Goal: Submit feedback/report problem: Provide input to the site owners about the experience or issues

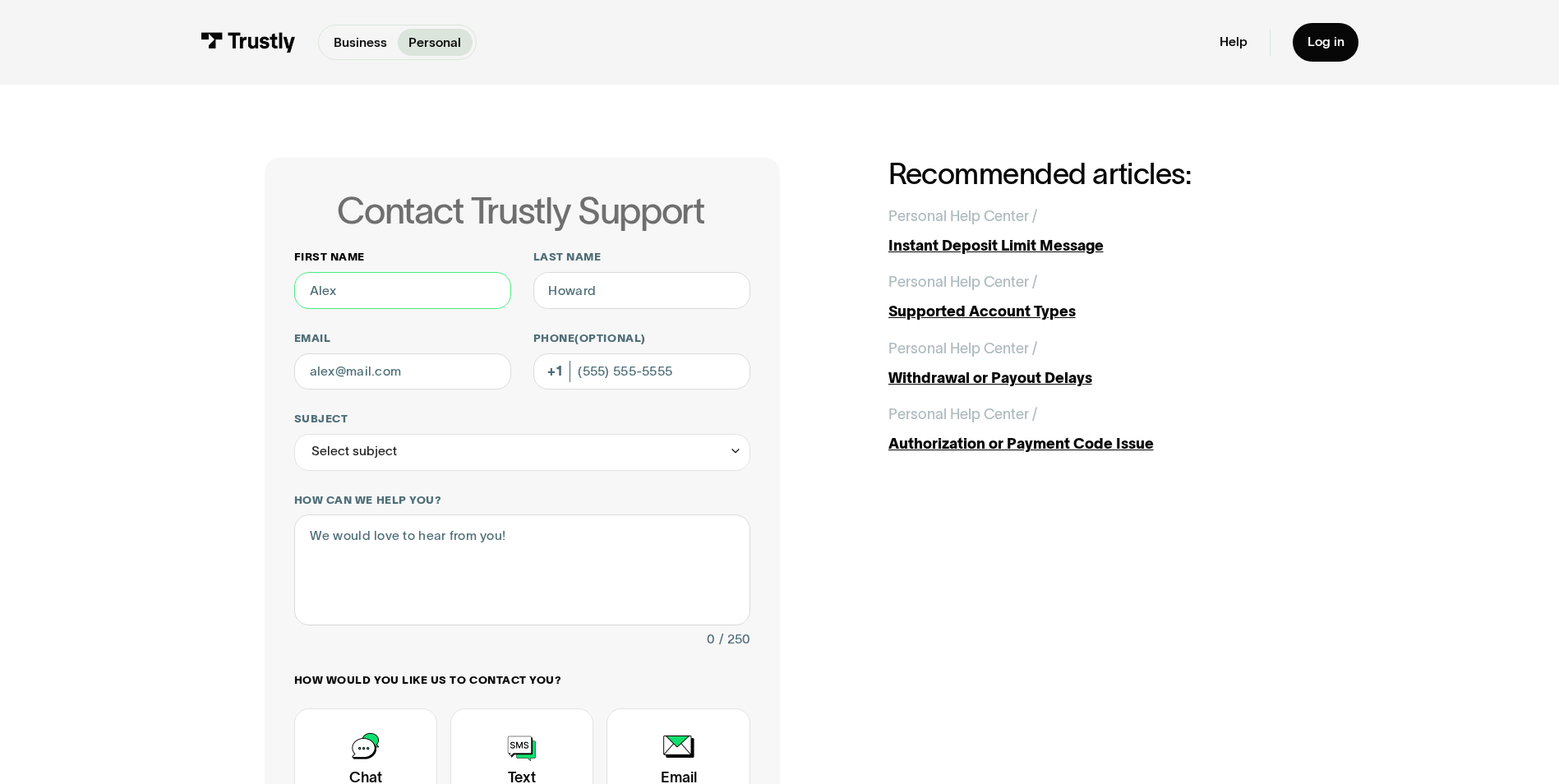
click at [367, 294] on input "First name" at bounding box center [403, 290] width 217 height 37
type input "Edward"
type input "Schnepf"
type input "Eschnepf620@gmail.com"
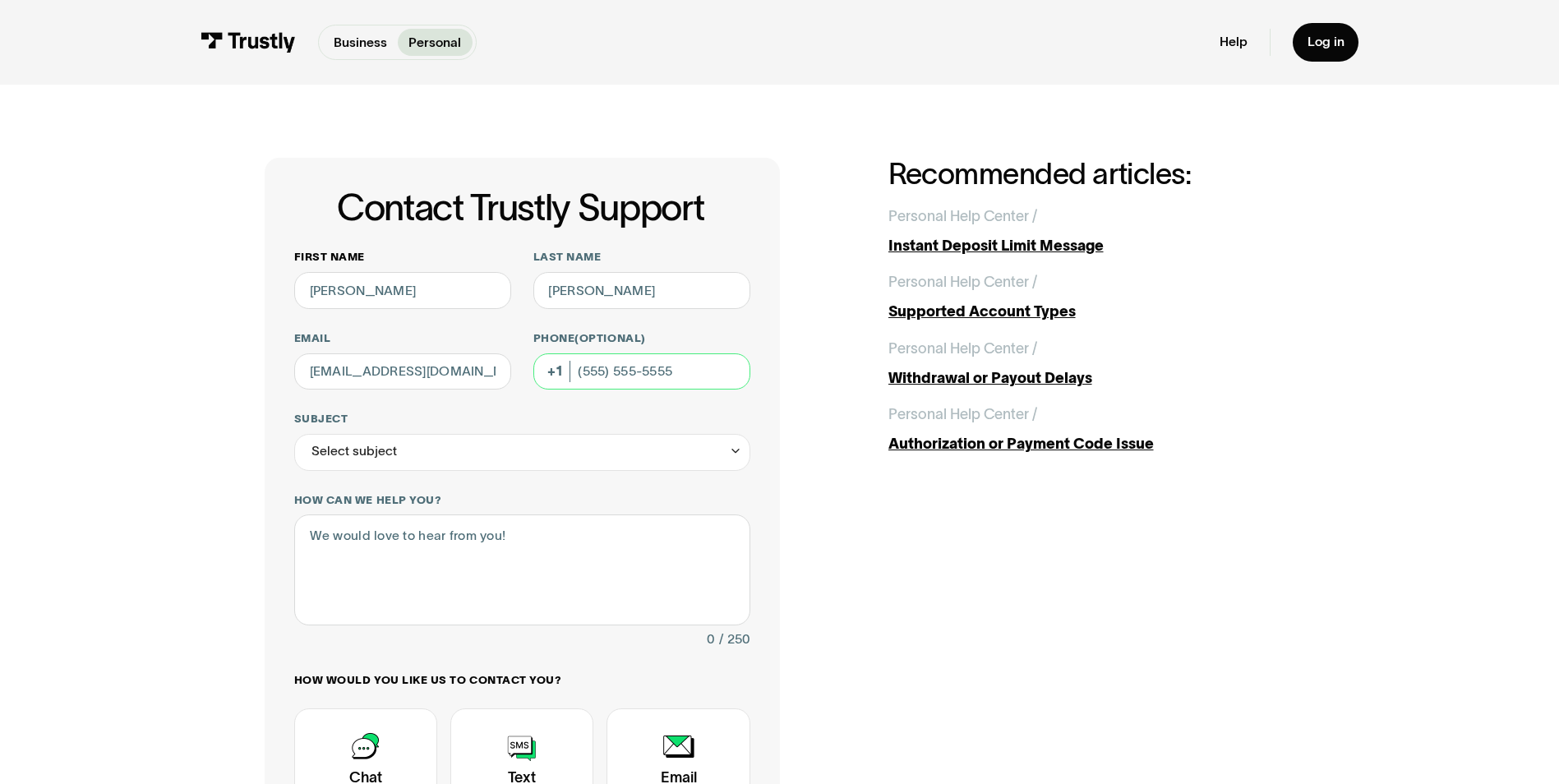
type input "(917) 412-4378"
type input "**********"
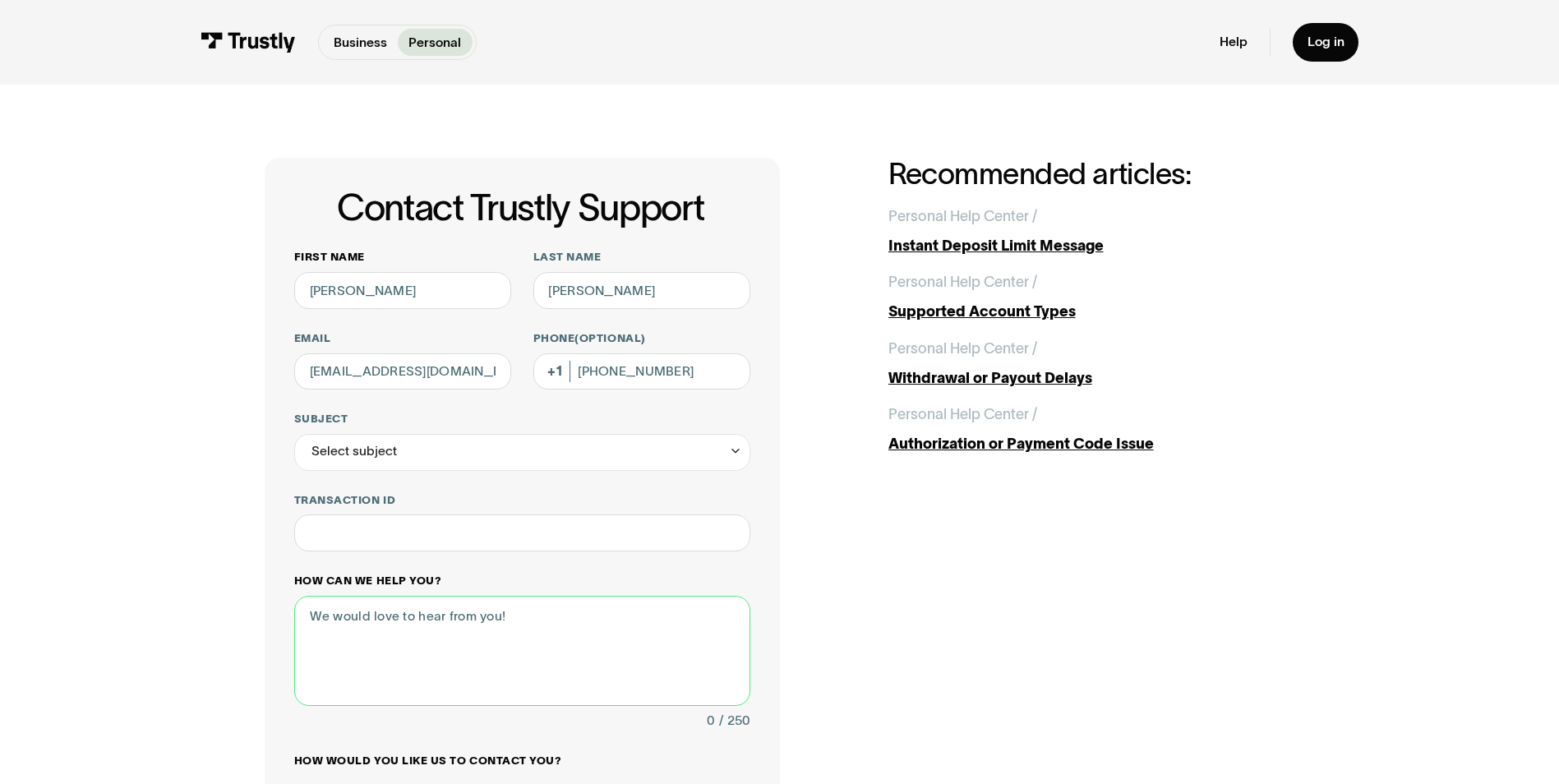
click at [353, 634] on textarea "How can we help you?" at bounding box center [522, 650] width 456 height 110
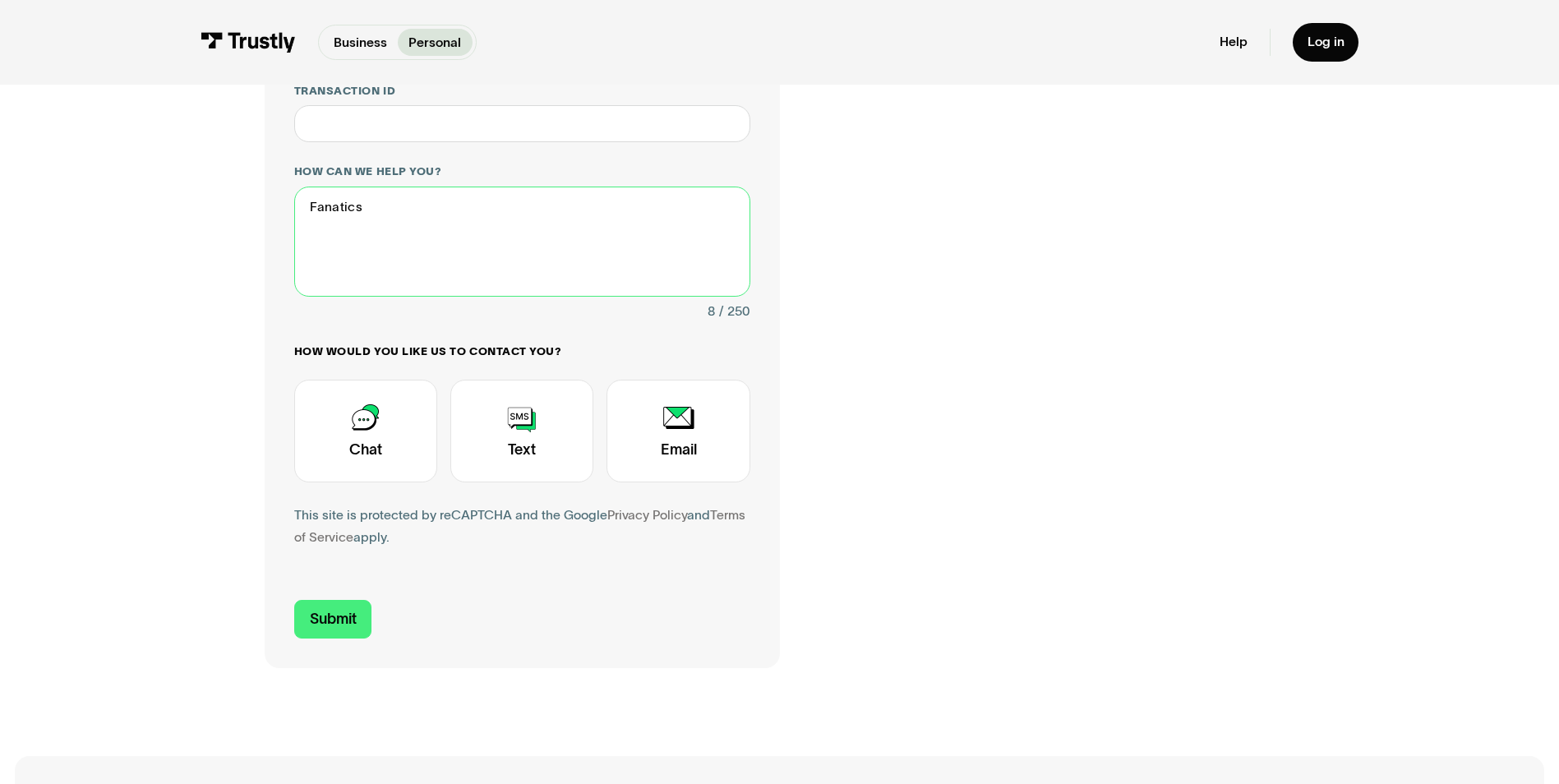
scroll to position [411, 0]
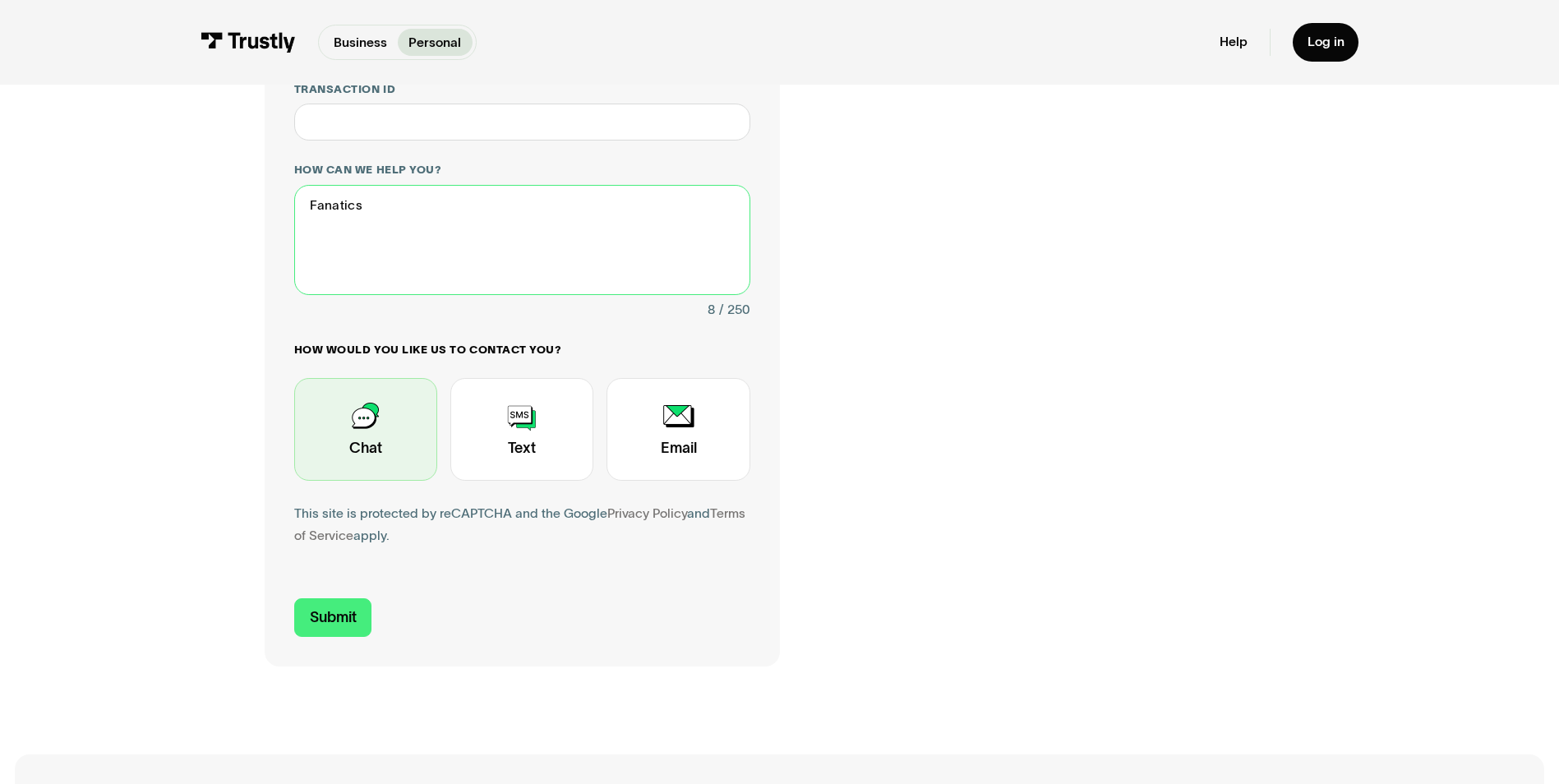
type textarea "Fanatics"
click at [359, 434] on div "Contact Trustly Support" at bounding box center [366, 428] width 143 height 102
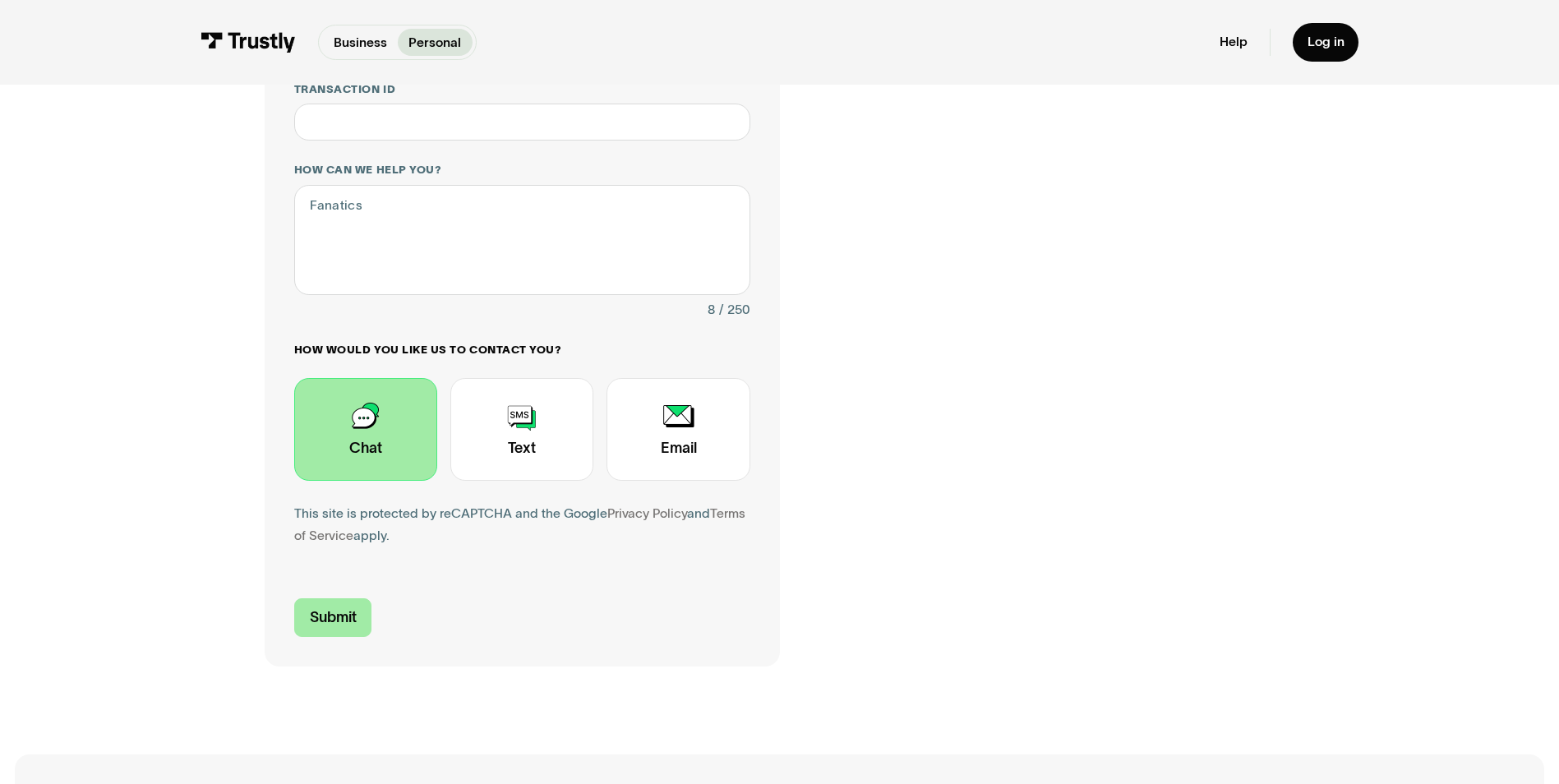
click at [344, 629] on input "Submit" at bounding box center [334, 618] width 78 height 38
type input "+19174124378"
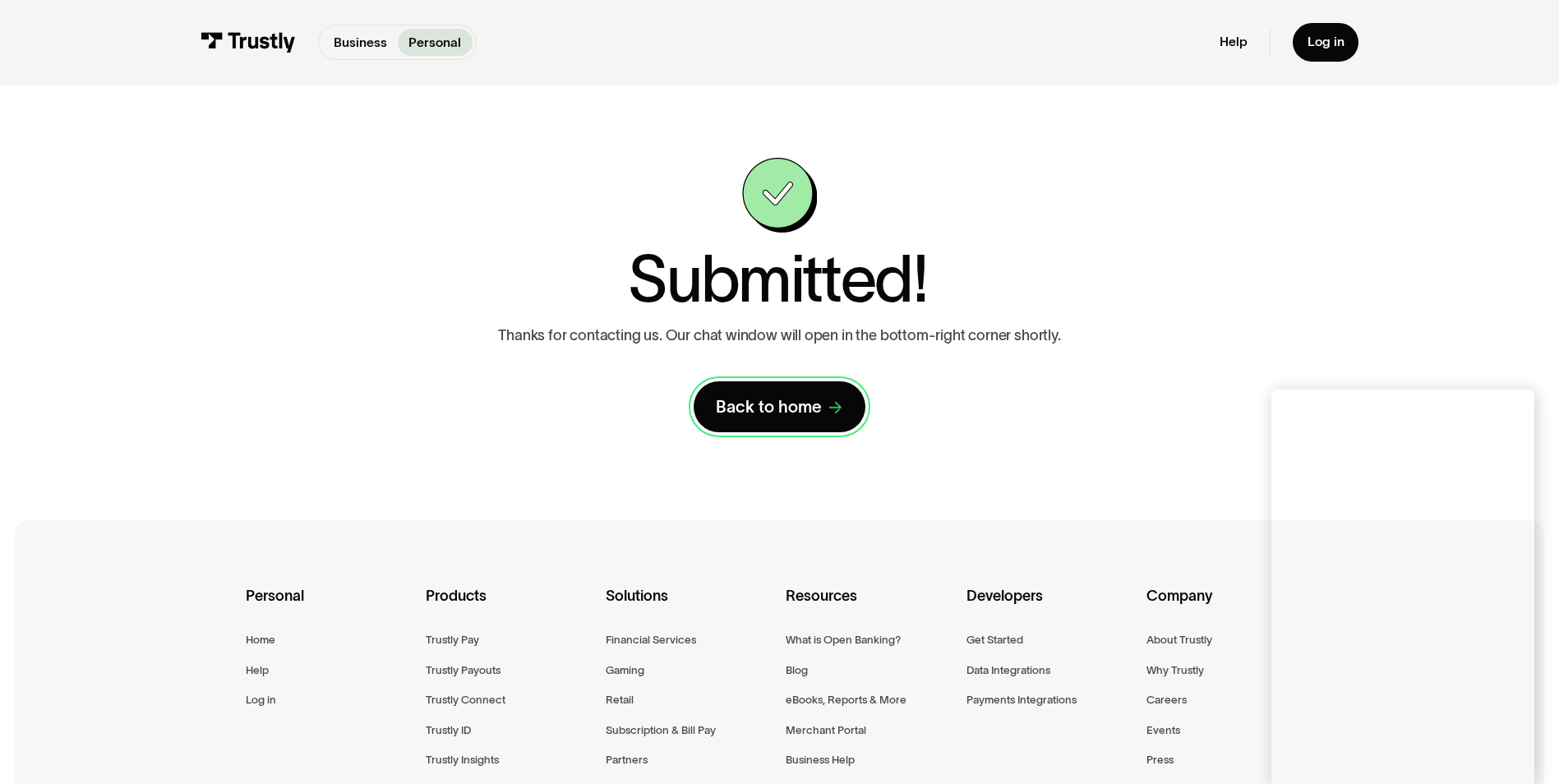
click at [757, 403] on div "Back to home" at bounding box center [768, 406] width 106 height 21
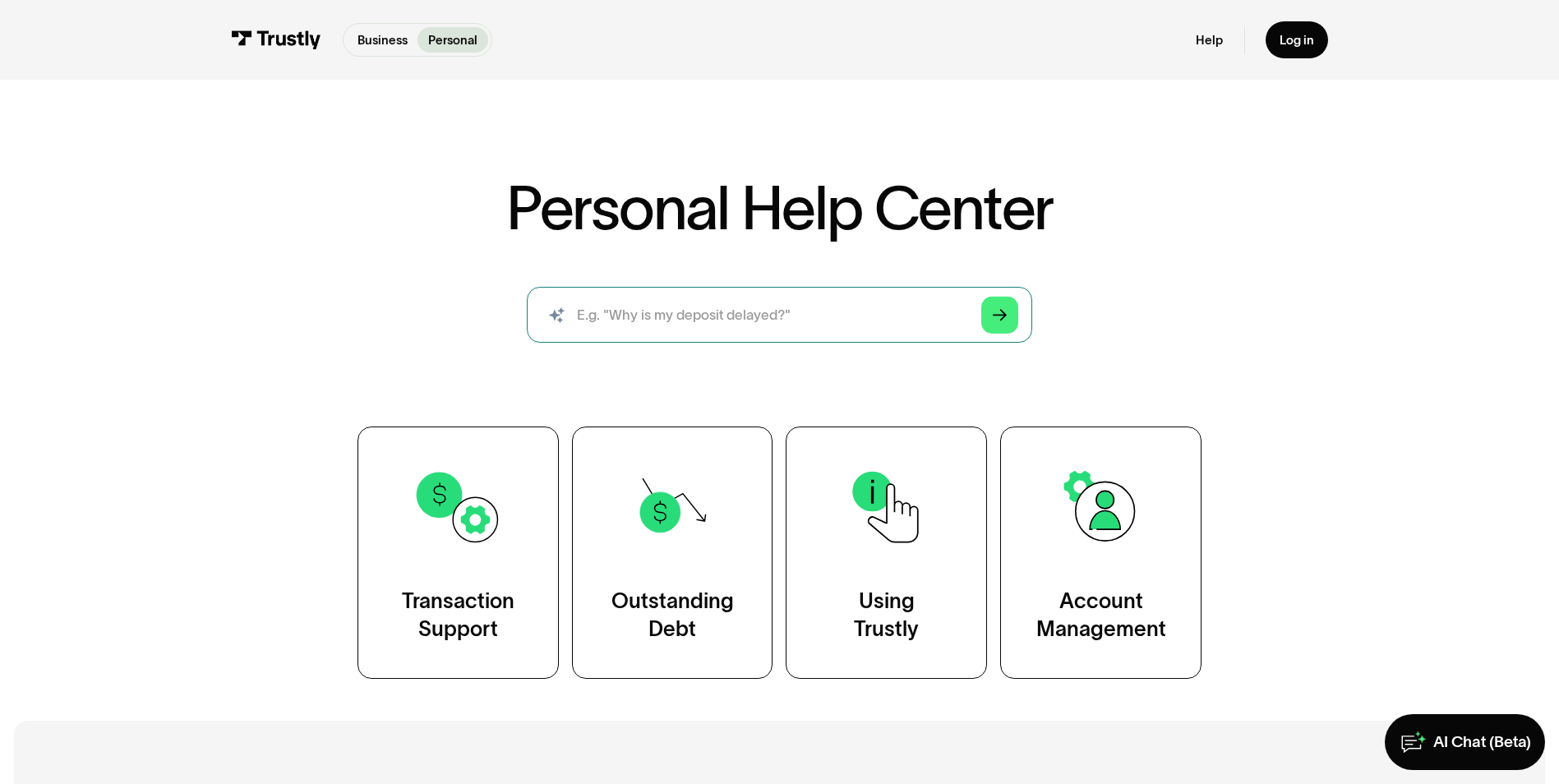
scroll to position [247, 0]
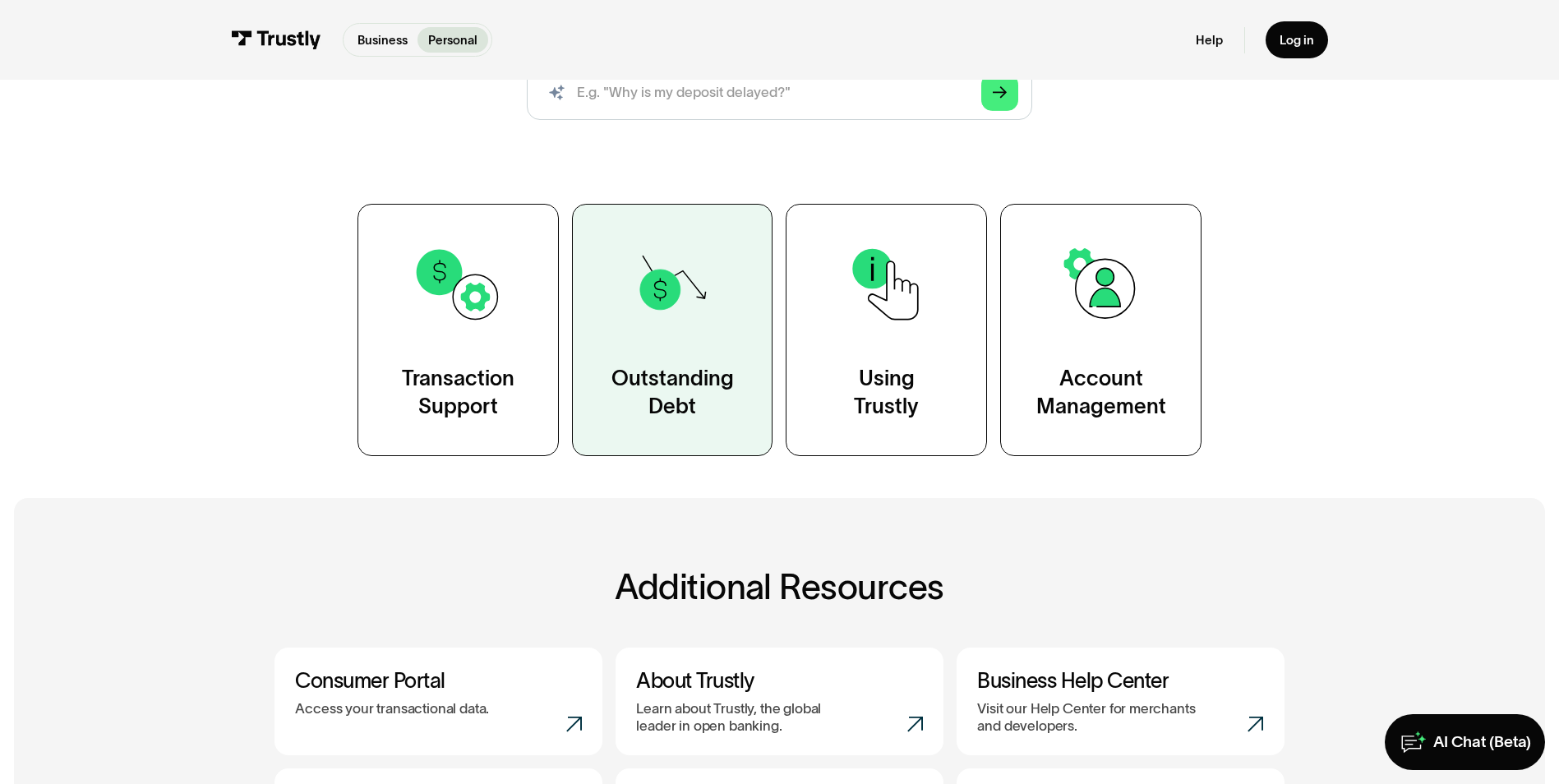
click at [724, 324] on link "Outstanding Debt" at bounding box center [672, 330] width 202 height 252
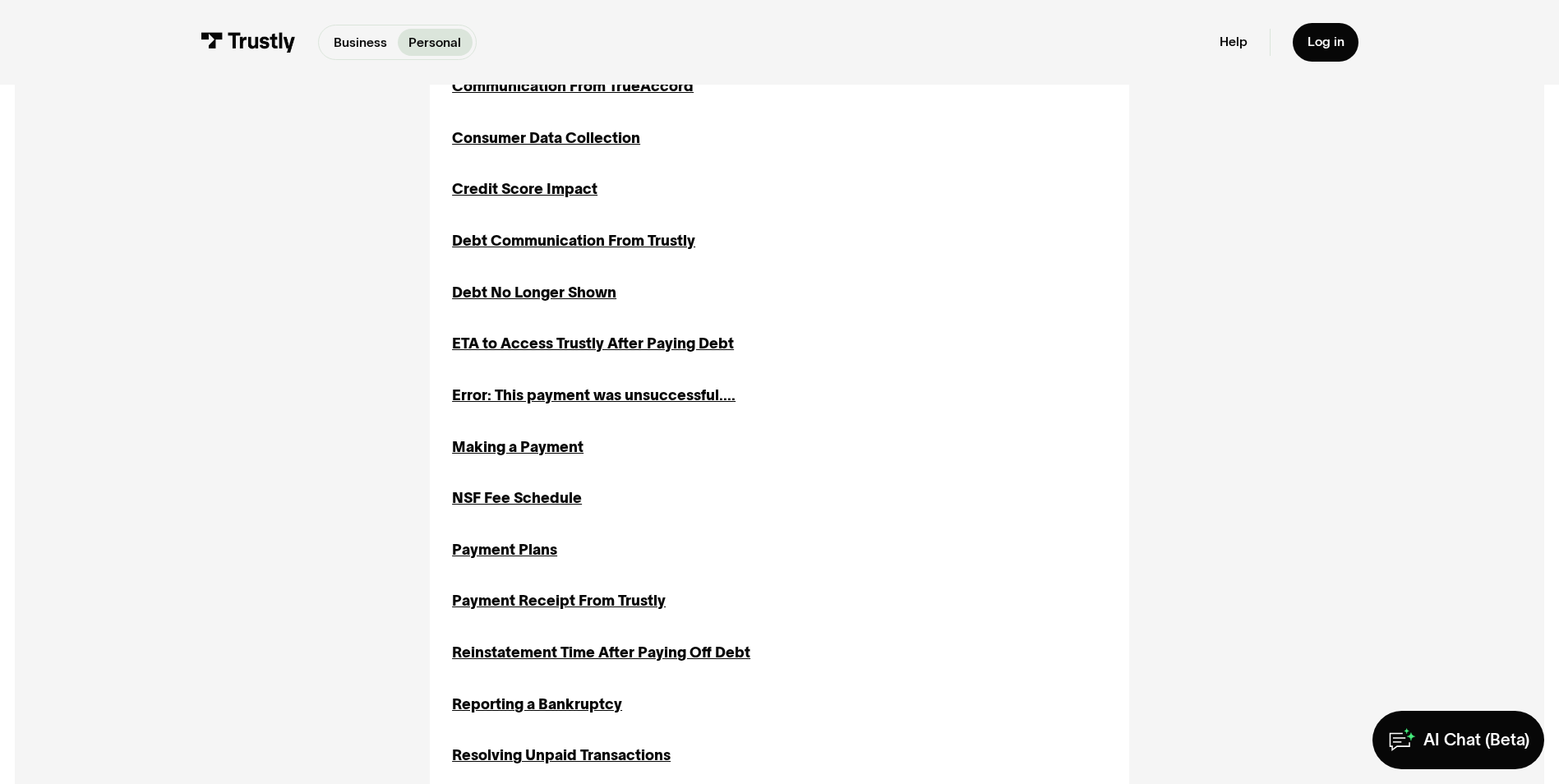
scroll to position [821, 0]
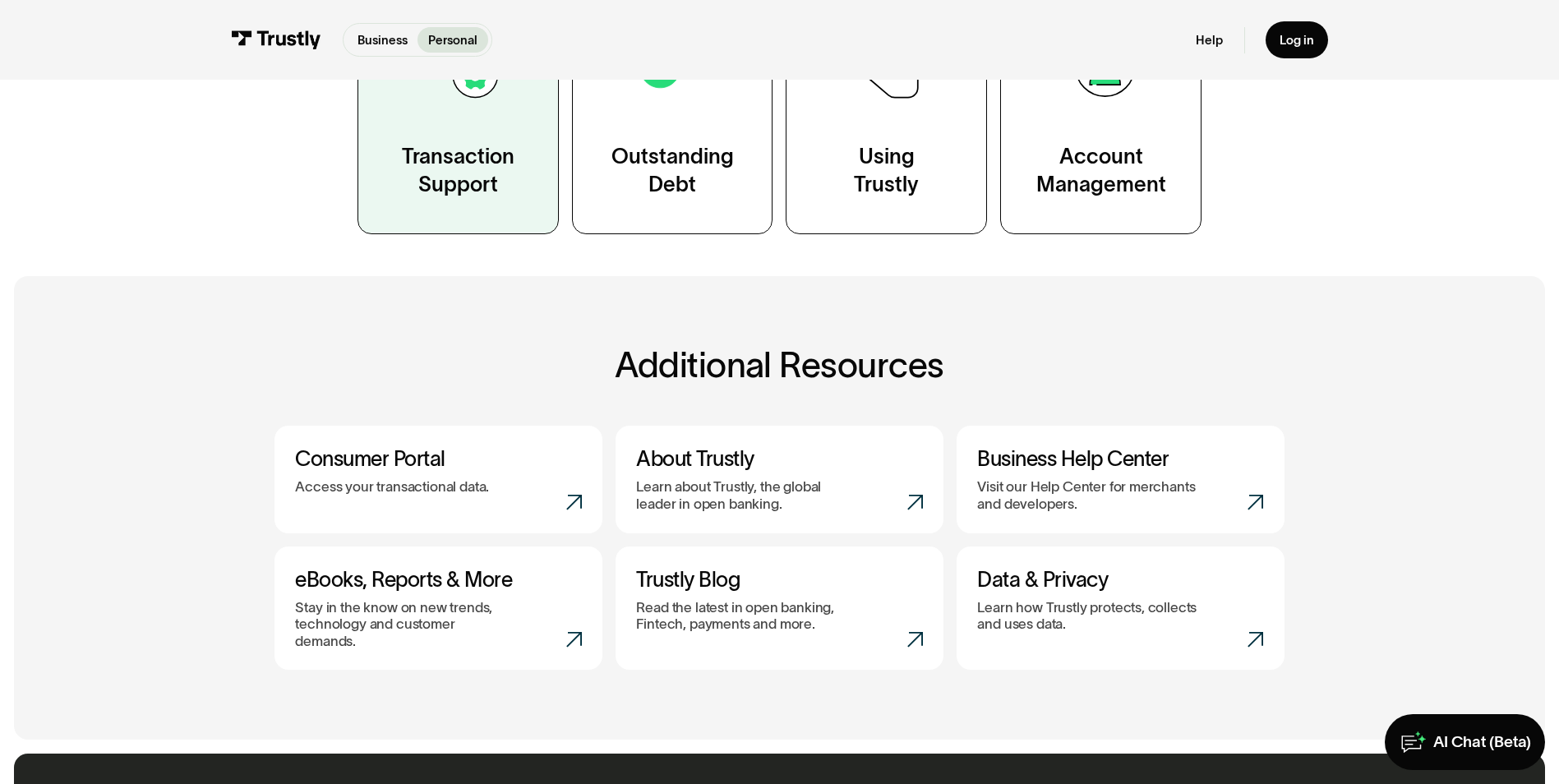
scroll to position [493, 0]
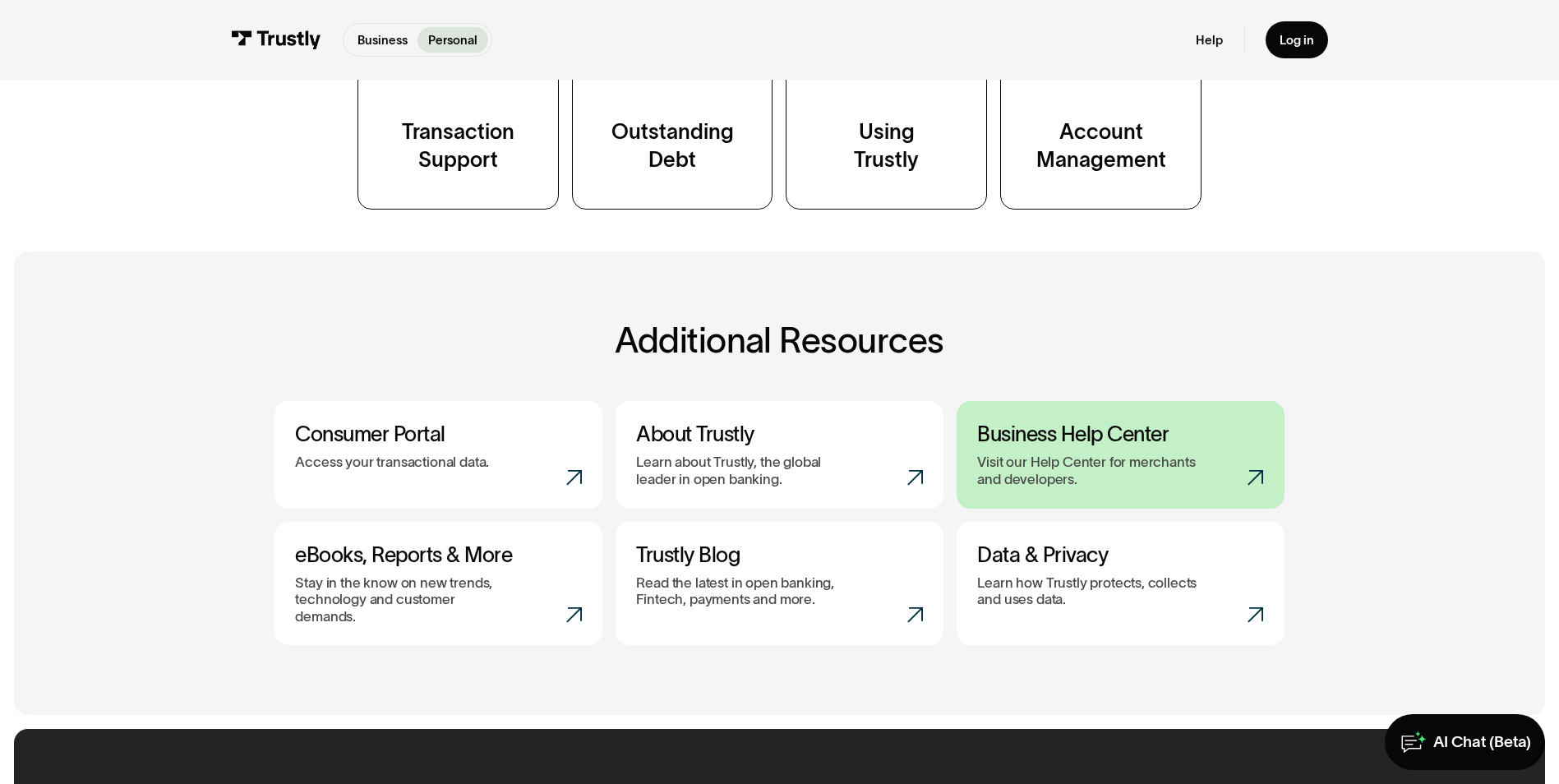
click at [1084, 475] on p "Visit our Help Center for merchants and developers." at bounding box center [1088, 469] width 222 height 33
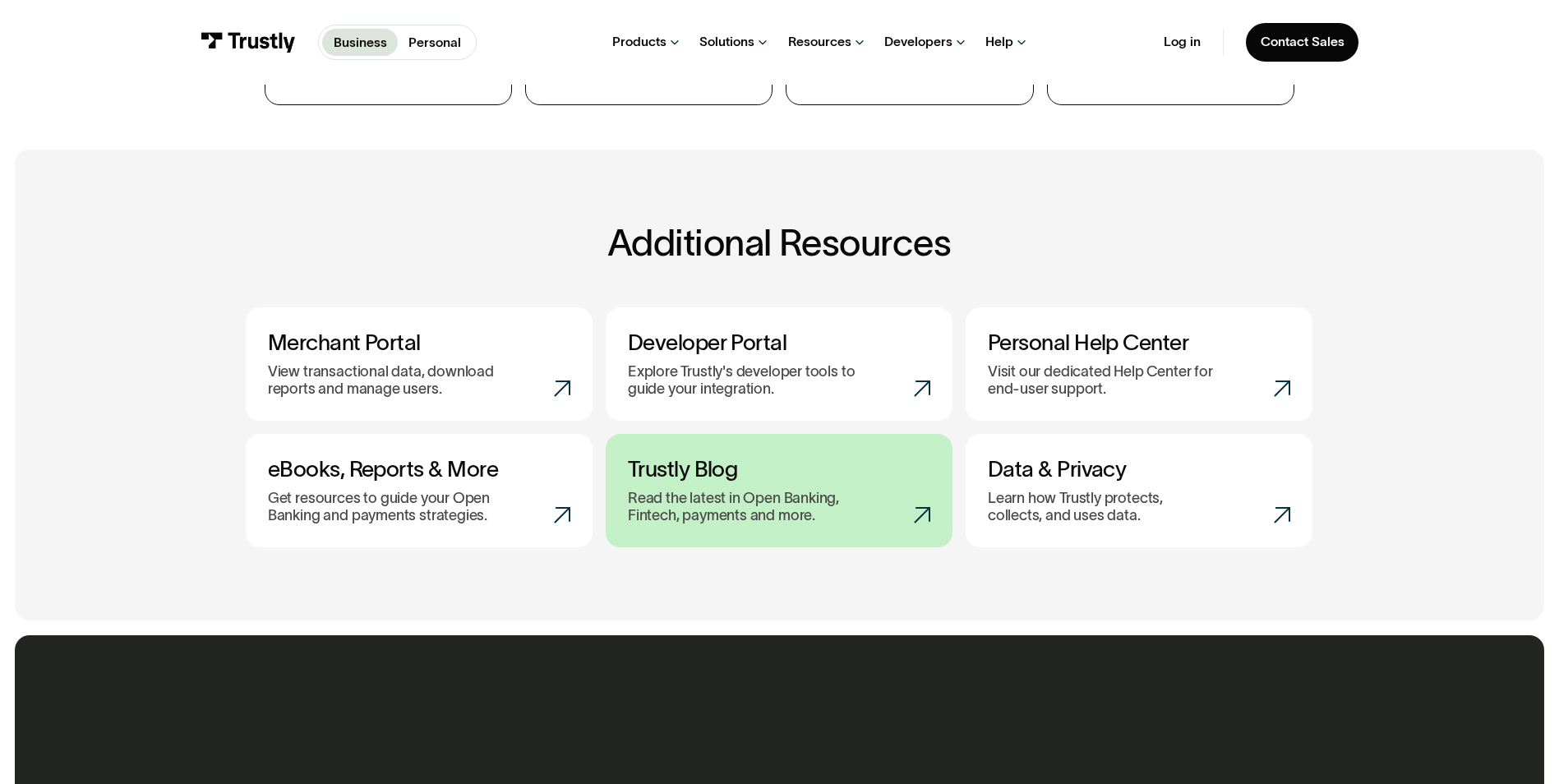
scroll to position [739, 0]
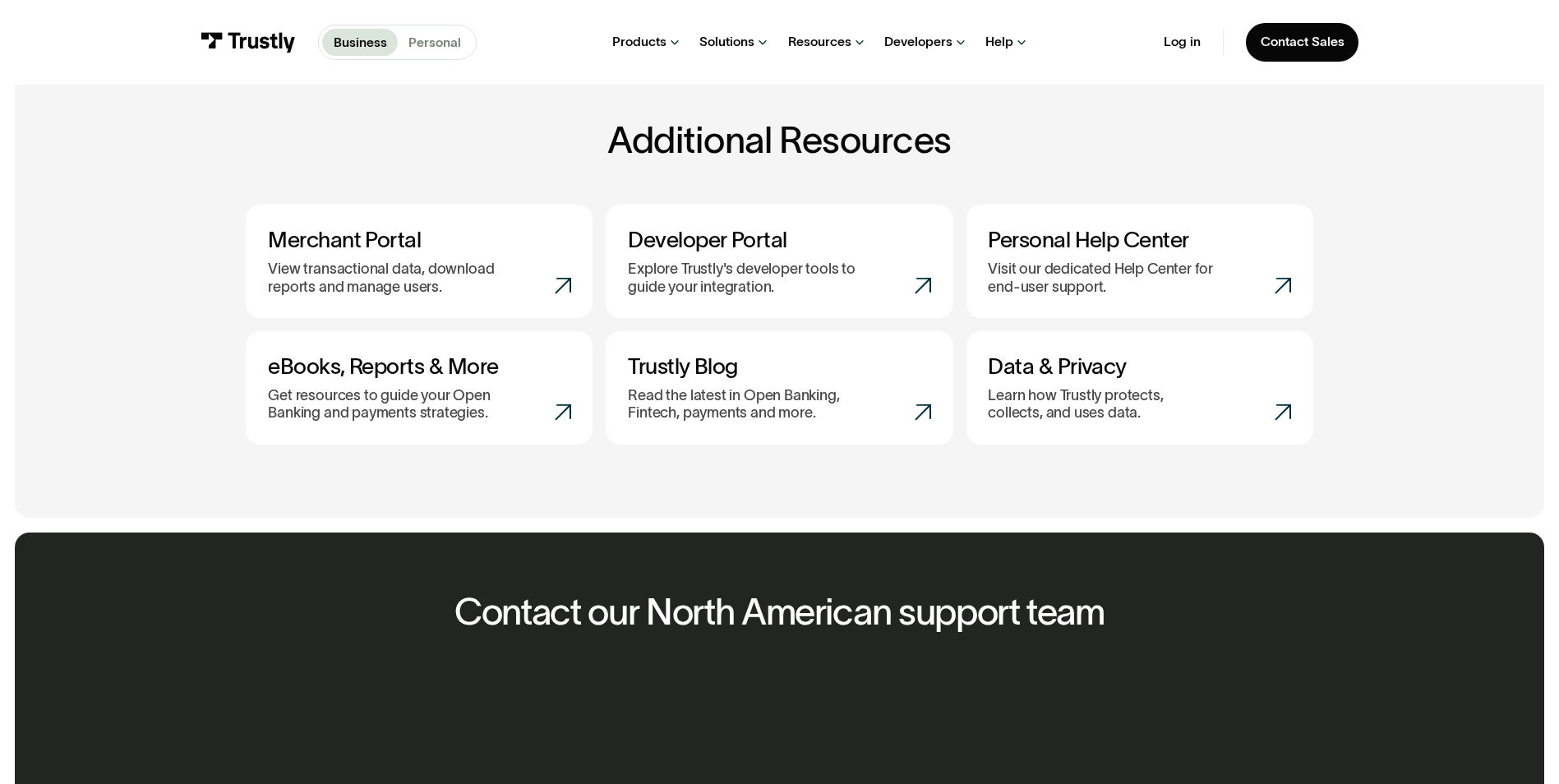
click at [438, 40] on p "Personal" at bounding box center [434, 42] width 53 height 20
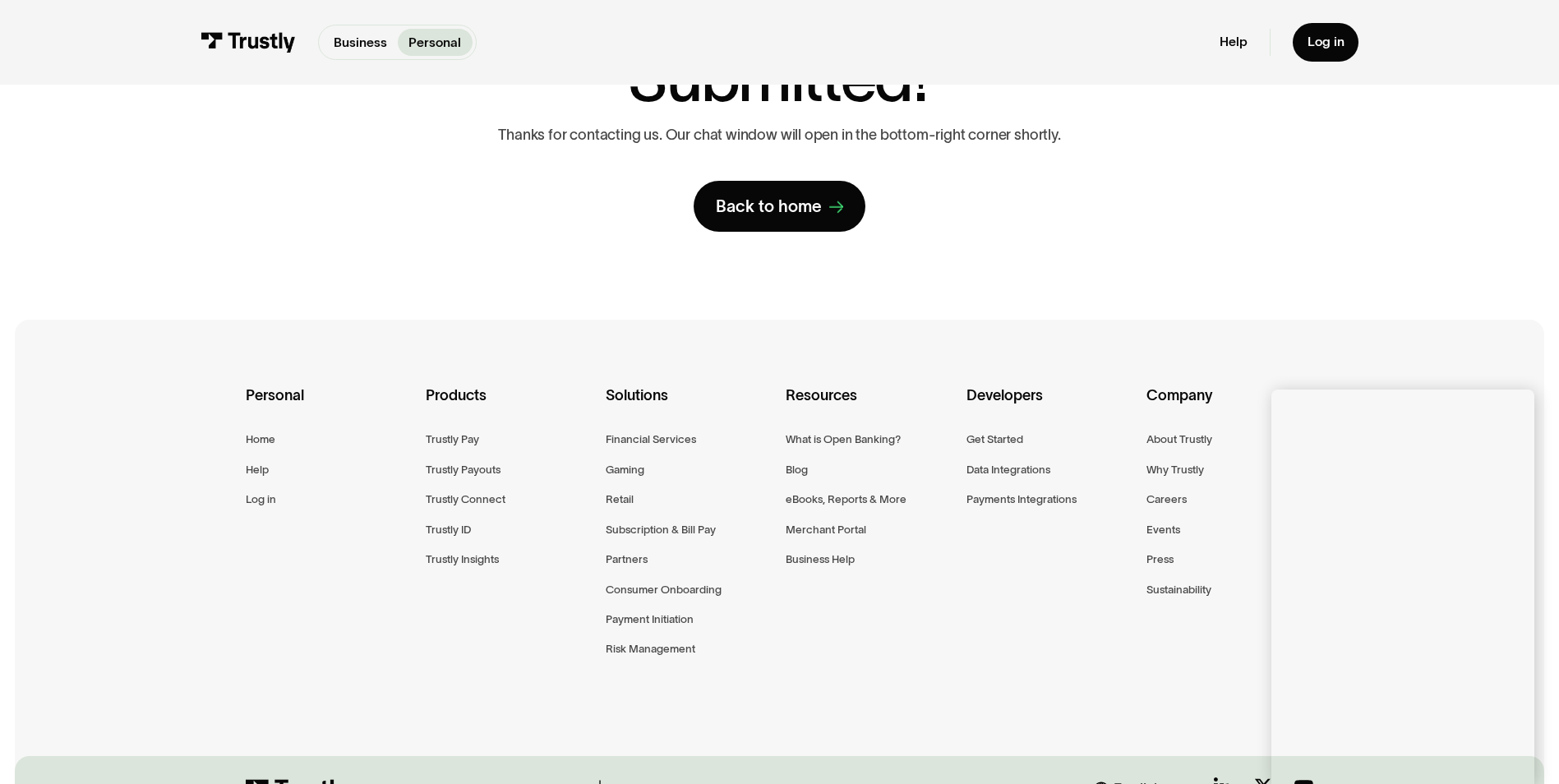
scroll to position [318, 0]
